Goal: Task Accomplishment & Management: Manage account settings

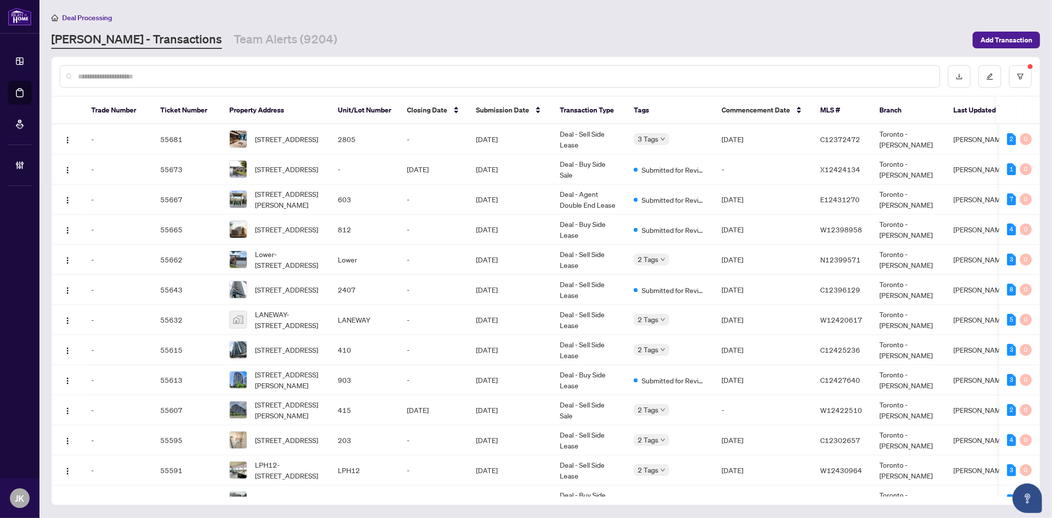
click at [274, 73] on input "text" at bounding box center [505, 76] width 854 height 11
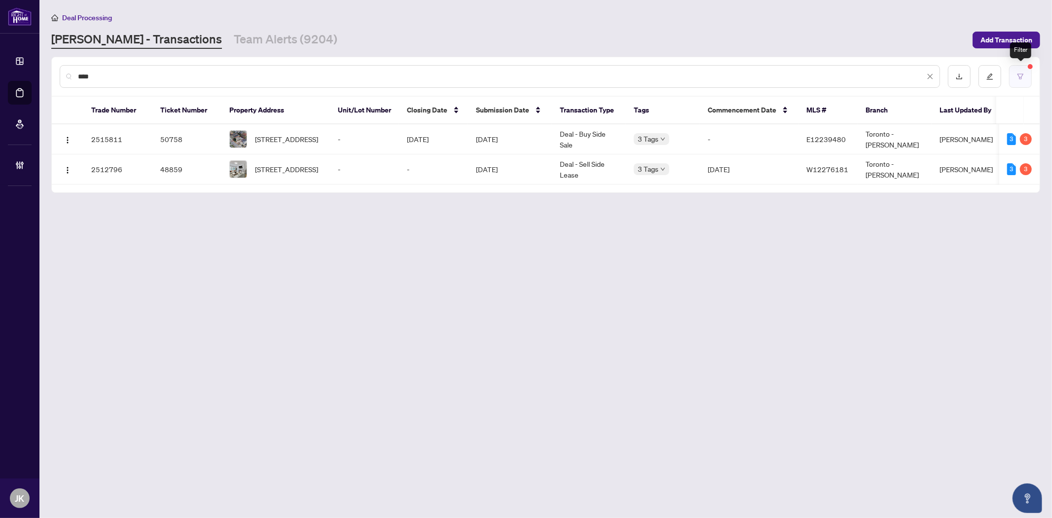
click at [1020, 79] on button "button" at bounding box center [1020, 76] width 23 height 23
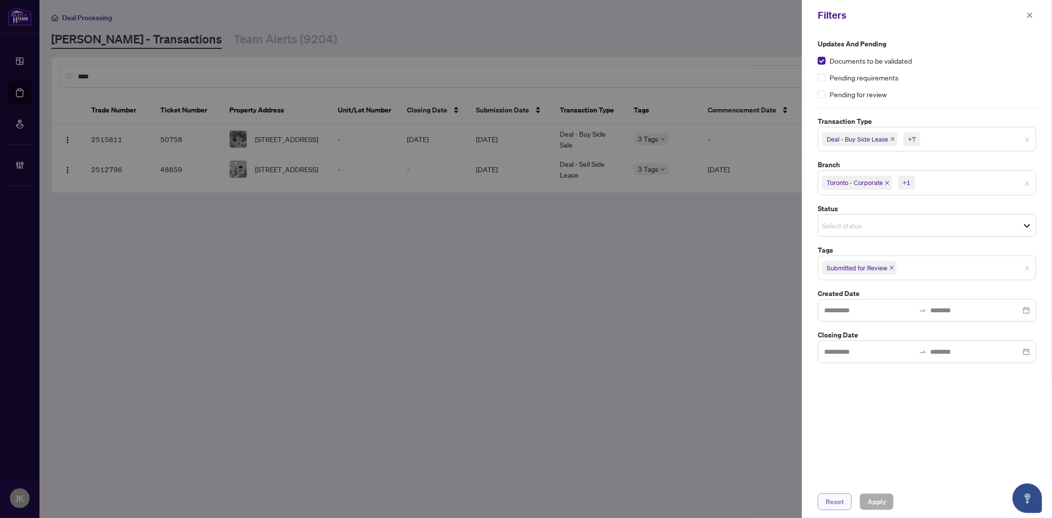
click at [837, 504] on span "Reset" at bounding box center [835, 502] width 18 height 16
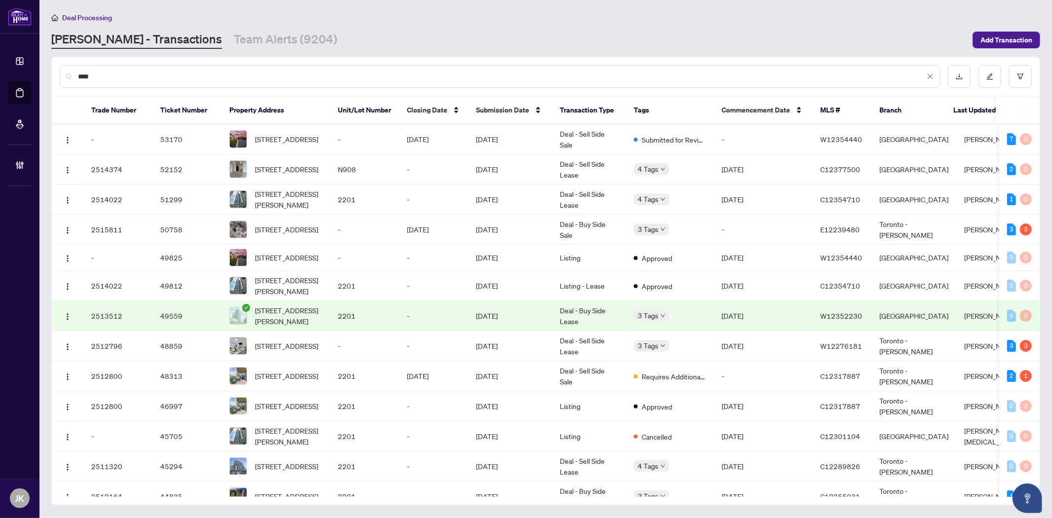
click at [145, 81] on div "****" at bounding box center [500, 76] width 881 height 23
click at [147, 80] on input "****" at bounding box center [501, 76] width 847 height 11
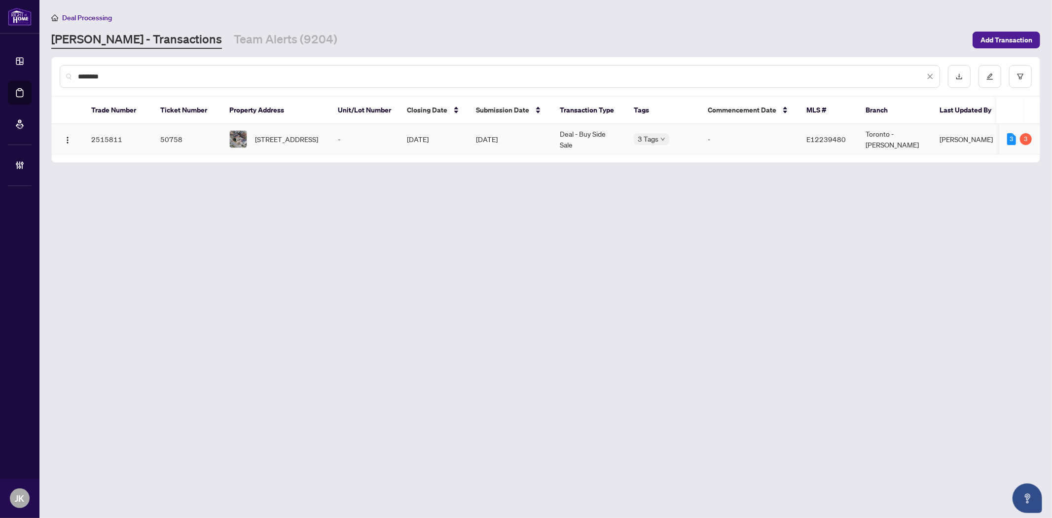
type input "********"
click at [593, 132] on td "Deal - Buy Side Sale" at bounding box center [589, 139] width 74 height 30
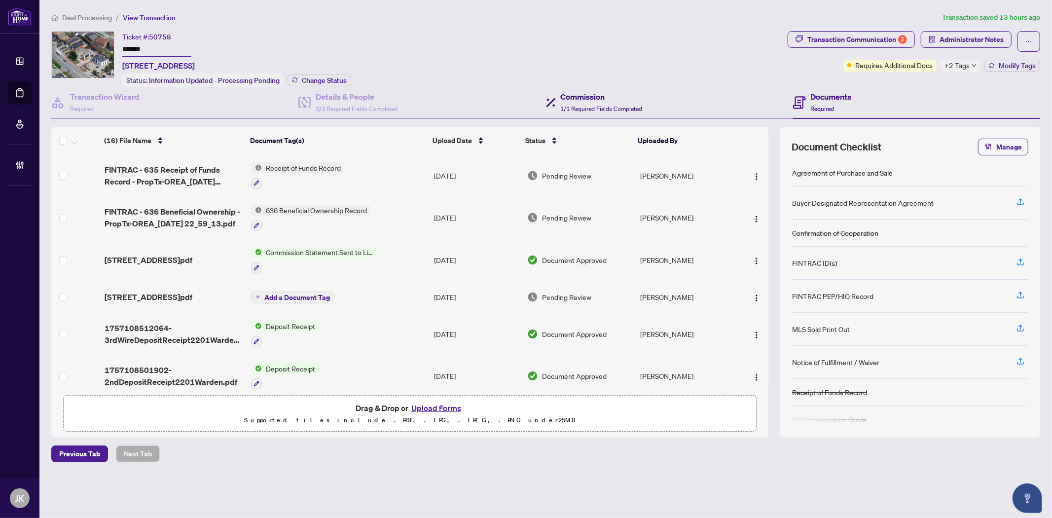
click at [574, 110] on span "1/1 Required Fields Completed" at bounding box center [602, 108] width 82 height 7
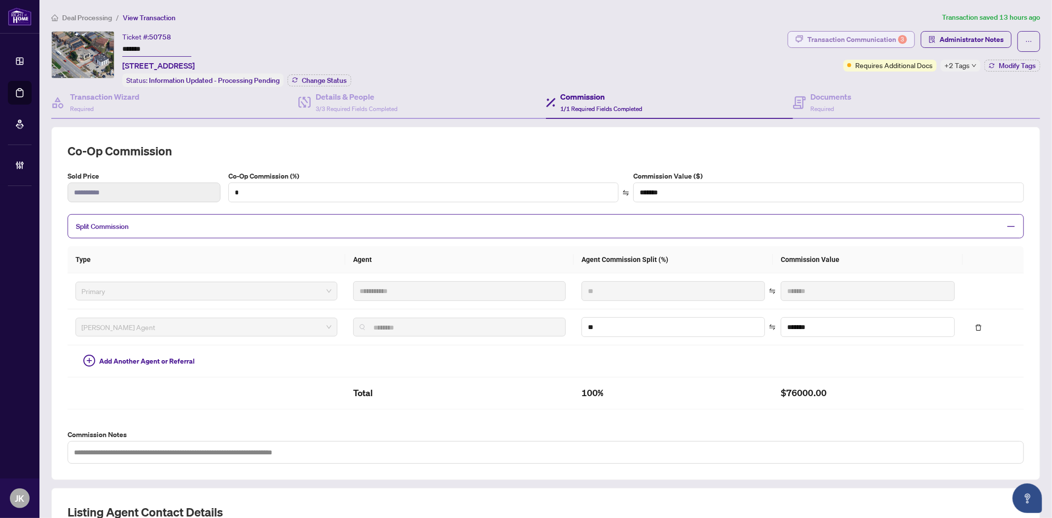
click at [821, 41] on div "Transaction Communication 3" at bounding box center [858, 40] width 100 height 16
type textarea "**********"
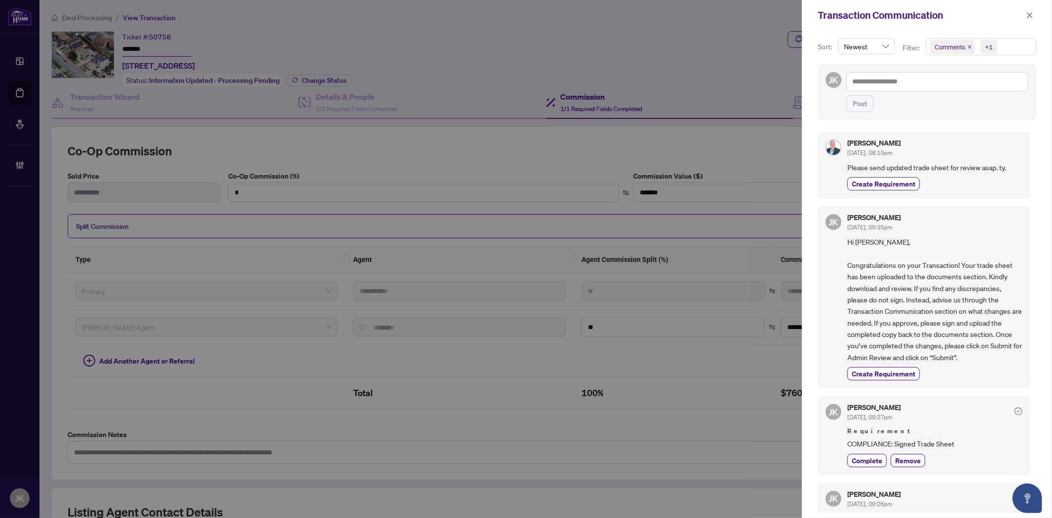
click at [983, 42] on span "+1" at bounding box center [989, 47] width 17 height 14
click at [936, 86] on span "Select Comments" at bounding box center [936, 88] width 8 height 8
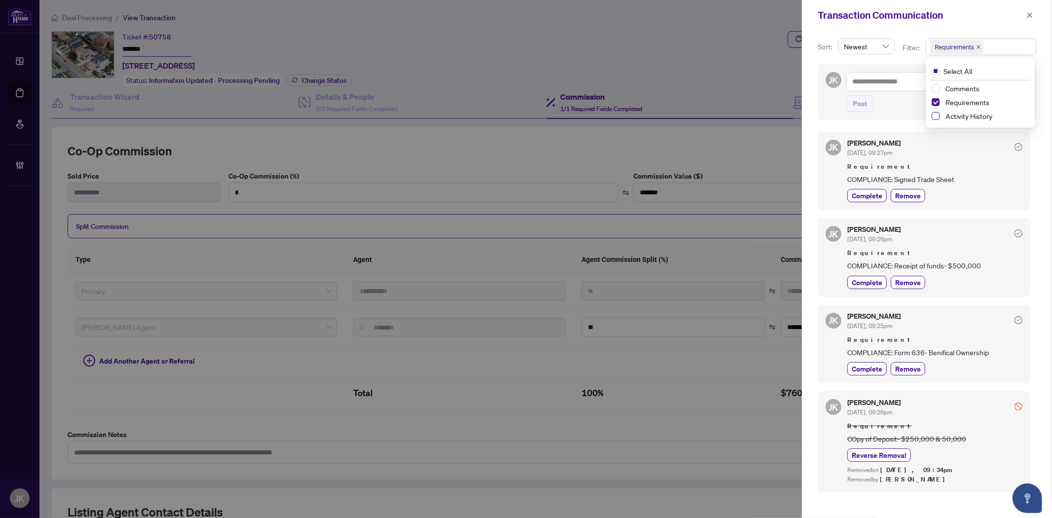
click at [934, 115] on span "Select Activity History" at bounding box center [936, 116] width 8 height 8
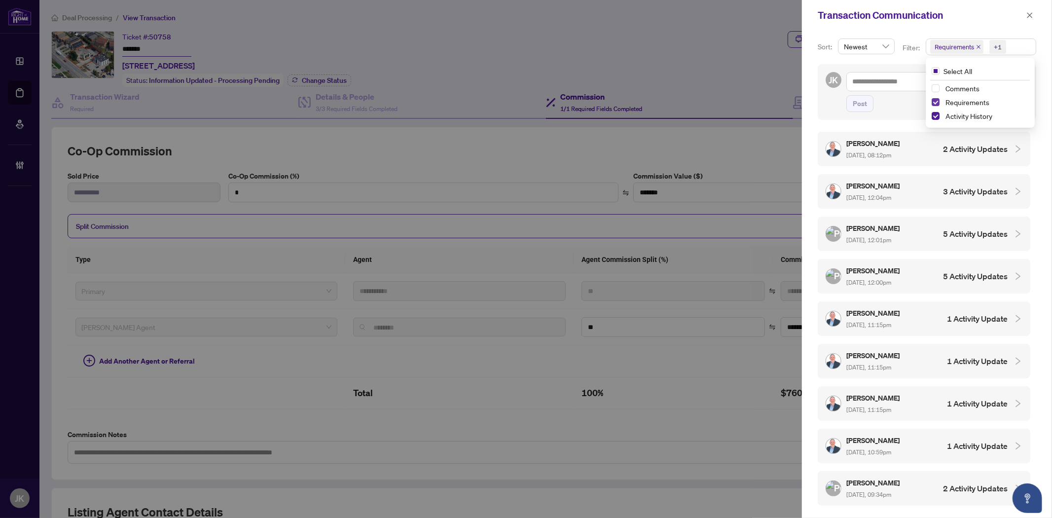
click at [935, 101] on span "Select Requirements" at bounding box center [936, 102] width 8 height 8
click at [963, 152] on h4 "2 Activity Updates" at bounding box center [975, 149] width 65 height 12
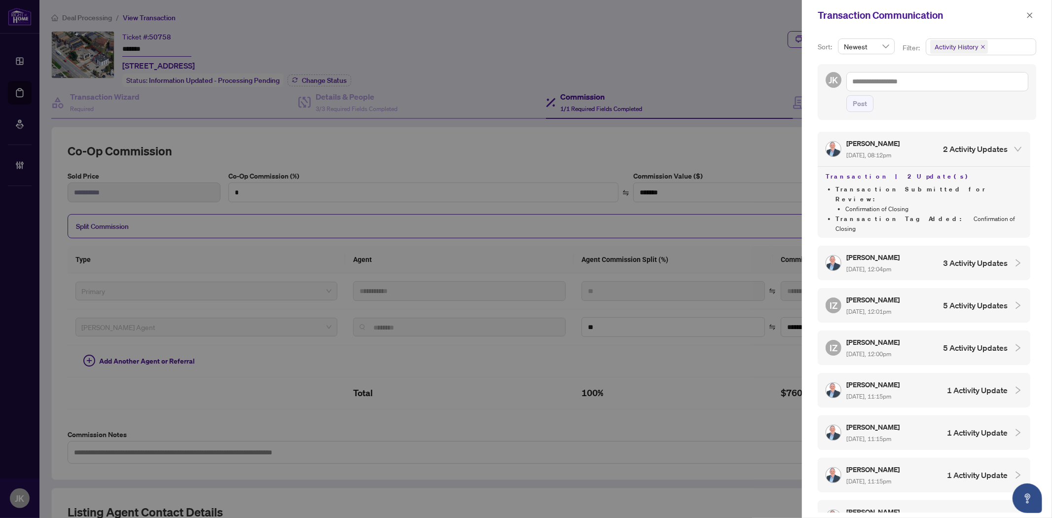
click at [975, 257] on h4 "3 Activity Updates" at bounding box center [975, 263] width 65 height 12
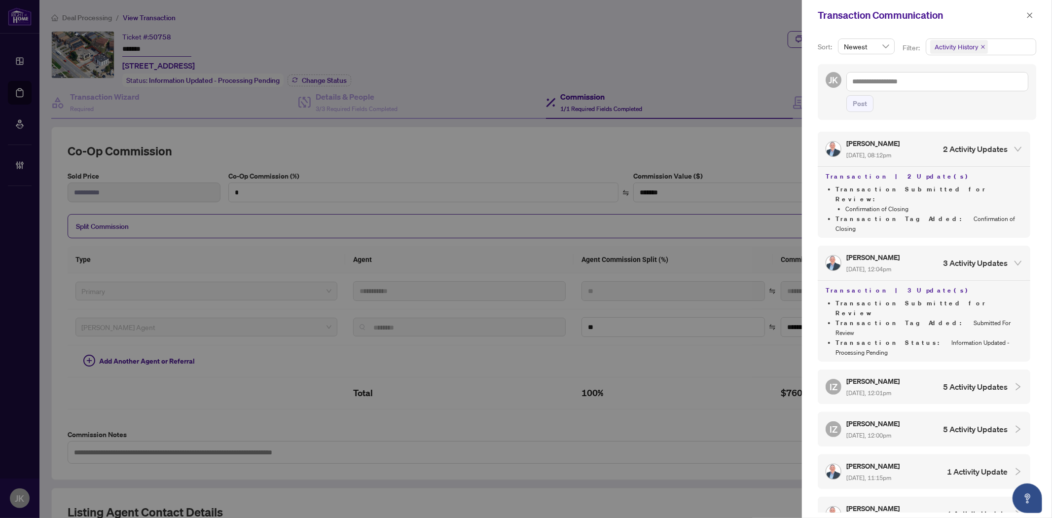
click at [966, 375] on div "IZ [PERSON_NAME] [DATE], 12:01pm 5 Activity Updates" at bounding box center [917, 386] width 182 height 23
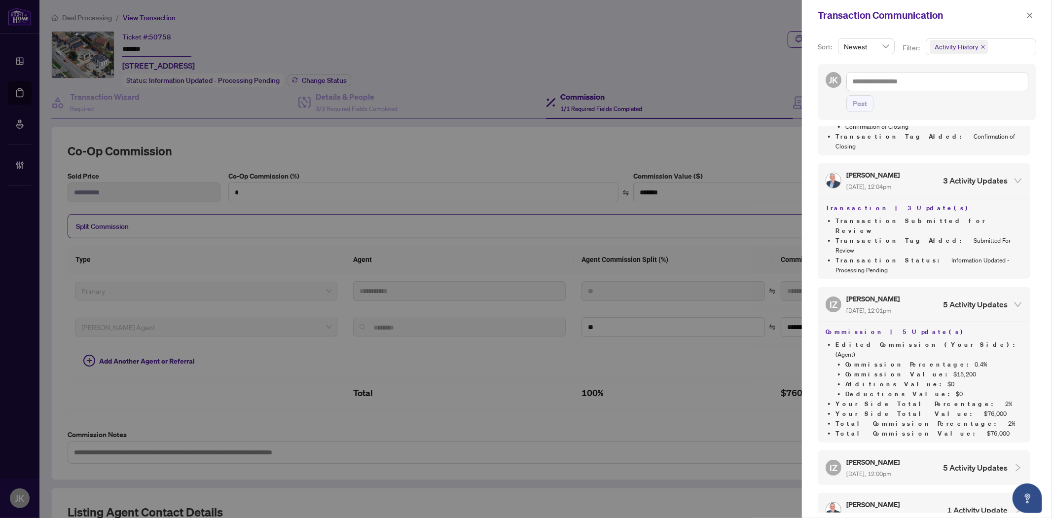
scroll to position [91, 0]
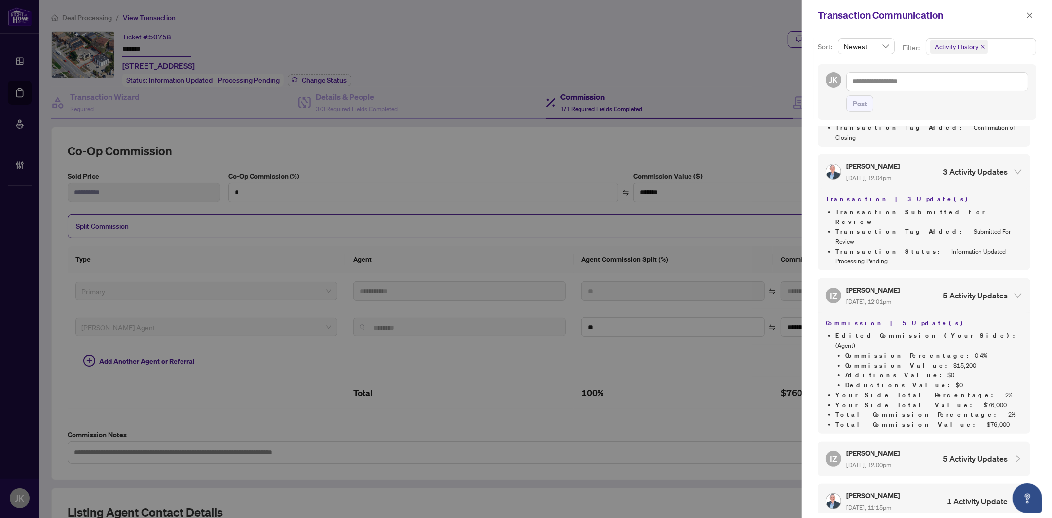
click at [940, 447] on div "IZ [PERSON_NAME] [DATE], 12:00pm 5 Activity Updates" at bounding box center [917, 458] width 182 height 23
click at [711, 85] on div at bounding box center [526, 259] width 1052 height 518
click at [678, 58] on div at bounding box center [526, 259] width 1052 height 518
click at [1030, 12] on icon "close" at bounding box center [1030, 15] width 7 height 7
